Goal: Transaction & Acquisition: Subscribe to service/newsletter

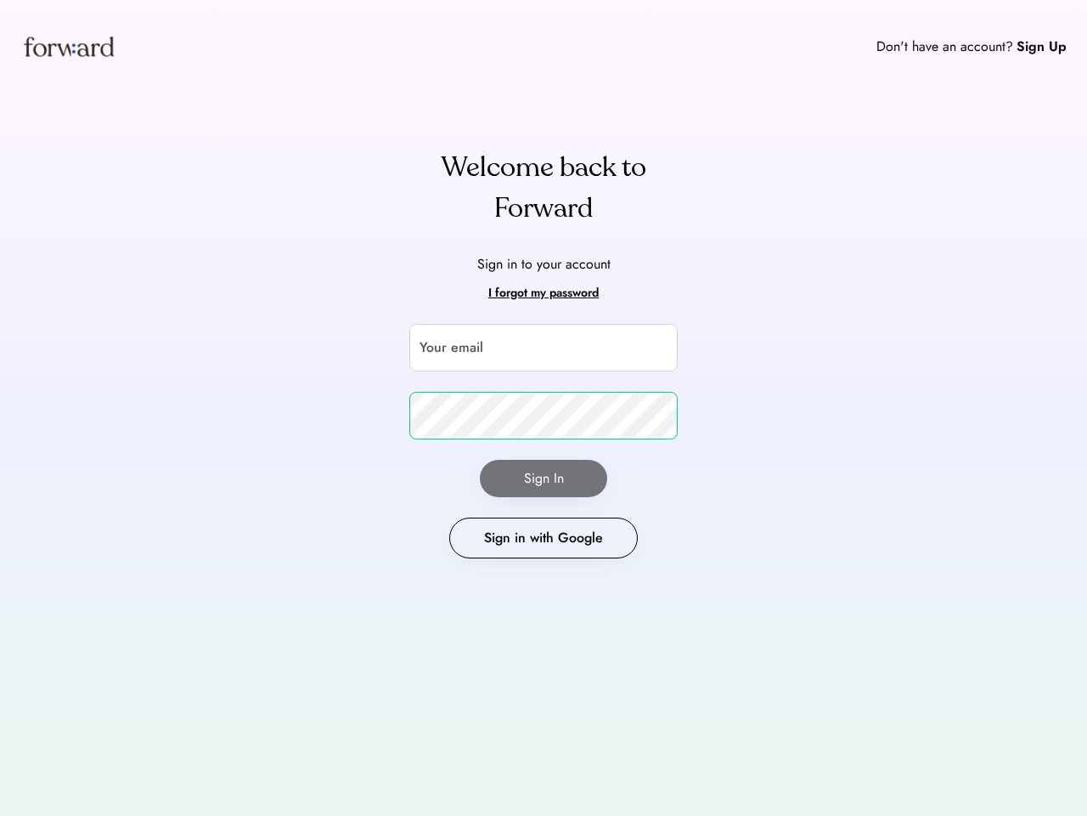
click at [544, 46] on div "Don't have an account? Sign Up" at bounding box center [543, 46] width 1087 height 93
click at [69, 46] on img at bounding box center [68, 46] width 97 height 52
click at [972, 47] on div "Don't have an account?" at bounding box center [945, 47] width 137 height 20
click at [946, 47] on div "Don't have an account?" at bounding box center [945, 47] width 137 height 20
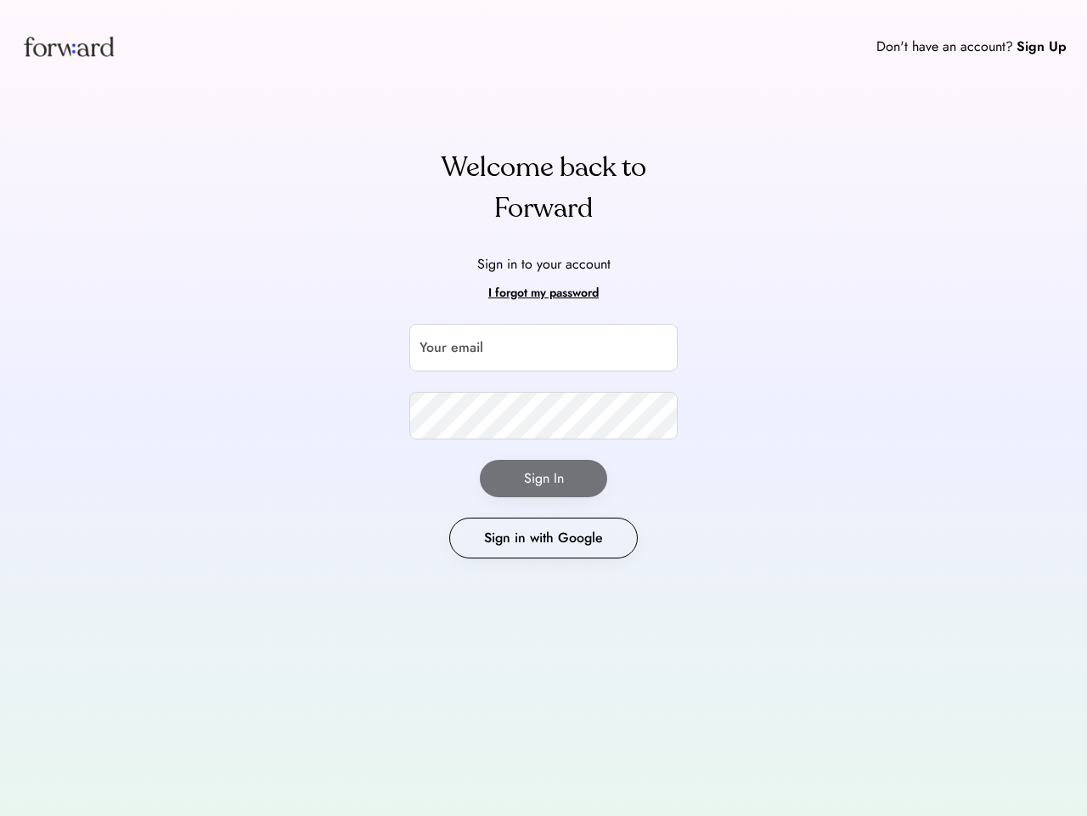
click at [1042, 47] on div "Sign Up" at bounding box center [1042, 47] width 50 height 20
click at [544, 387] on div "Your email Your password Sign In Sign in with Google" at bounding box center [543, 441] width 268 height 234
click at [544, 188] on div "Welcome back to Forward" at bounding box center [543, 188] width 268 height 82
click at [544, 276] on div "Sign in to your account" at bounding box center [543, 264] width 133 height 31
